Goal: Task Accomplishment & Management: Manage account settings

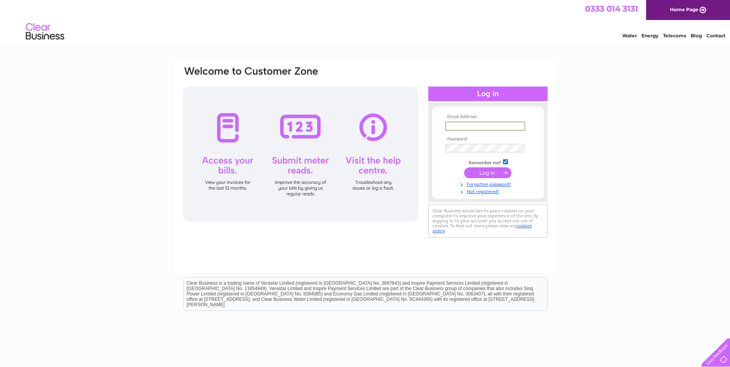
click at [492, 125] on input "text" at bounding box center [485, 126] width 80 height 9
paste input "[PERSON_NAME][EMAIL_ADDRESS][PERSON_NAME][DOMAIN_NAME]"
type input "[PERSON_NAME][EMAIL_ADDRESS][PERSON_NAME][DOMAIN_NAME]"
click at [475, 175] on input "submit" at bounding box center [487, 172] width 47 height 11
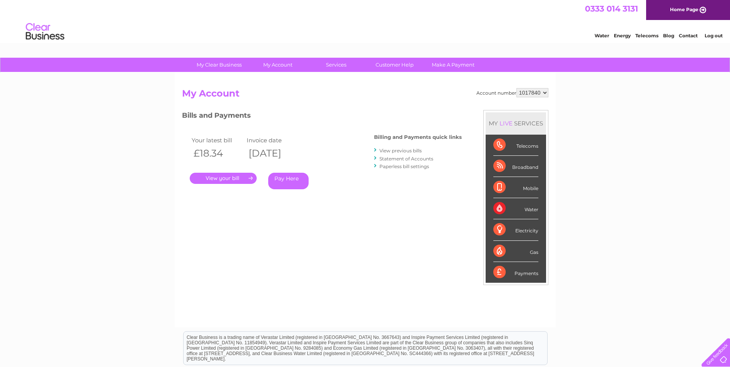
click at [539, 91] on select "1017840 1018692 1054771 1066257" at bounding box center [533, 92] width 32 height 9
select select "1018692"
click at [517, 88] on select "1017840 1018692 1054771 1066257" at bounding box center [533, 92] width 32 height 9
click at [522, 94] on select "1017840 1018692 1054771 1066257" at bounding box center [533, 92] width 32 height 9
select select "1054771"
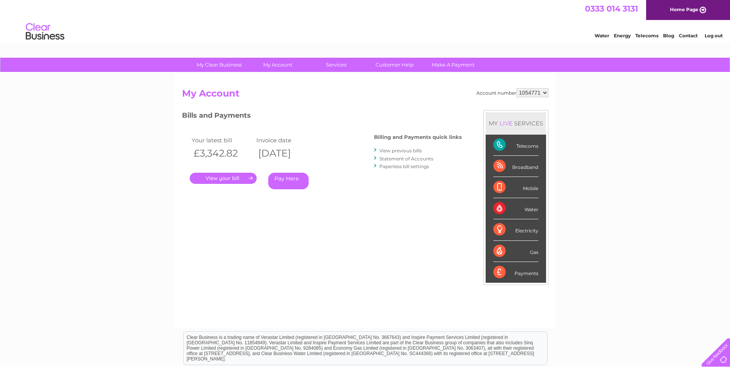
click at [517, 88] on select "1017840 1018692 1054771 1066257" at bounding box center [533, 92] width 32 height 9
click at [522, 95] on select "1017840 1018692 1054771 1066257" at bounding box center [533, 92] width 32 height 9
select select "1066257"
click at [517, 88] on select "1017840 1018692 1054771 1066257" at bounding box center [533, 92] width 32 height 9
click at [718, 37] on link "Log out" at bounding box center [714, 36] width 18 height 6
